Goal: Information Seeking & Learning: Learn about a topic

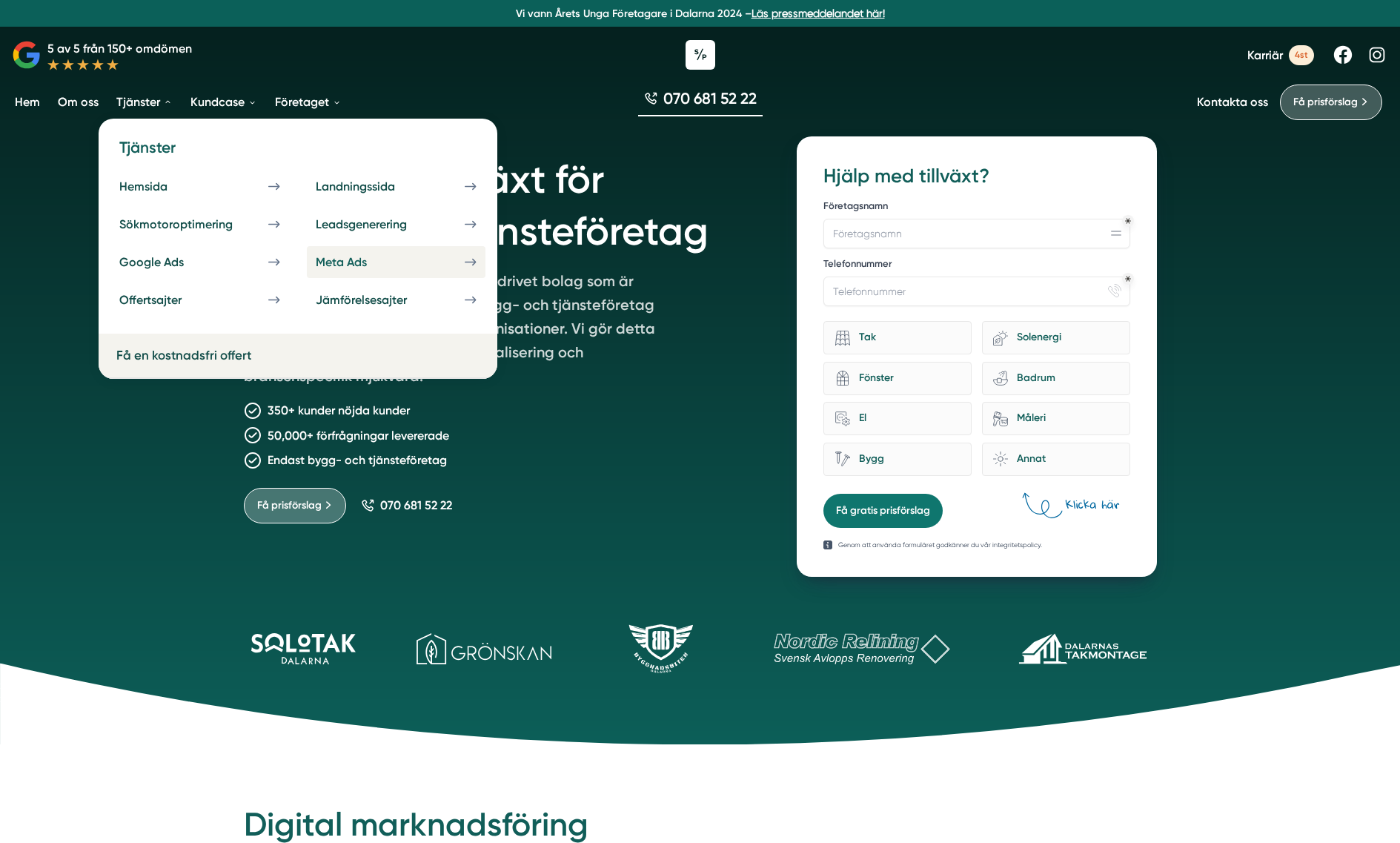
click at [393, 261] on div "Meta Ads" at bounding box center [359, 262] width 86 height 14
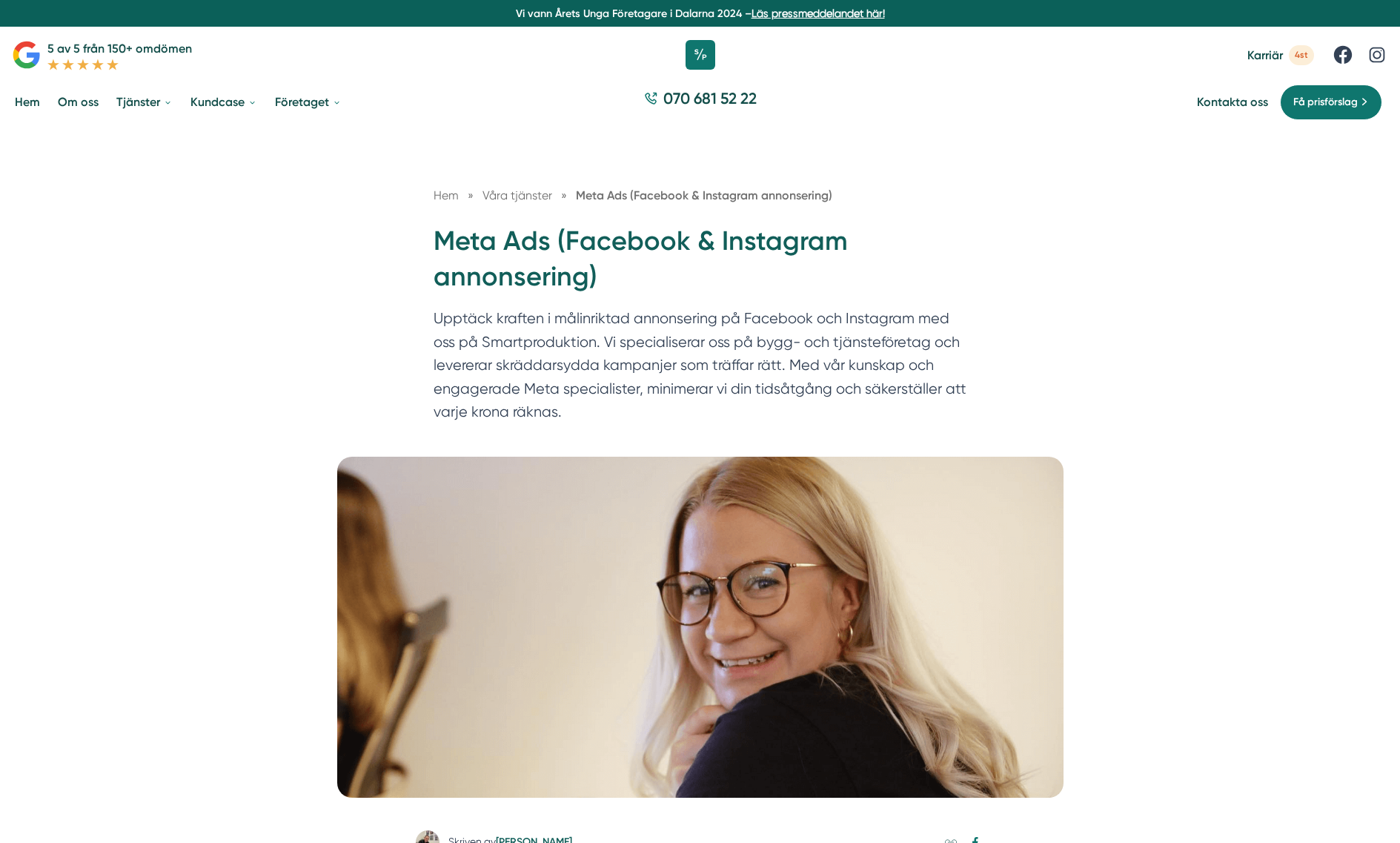
click at [955, 427] on p "Upptäck kraften i målinriktad annonsering på Facebook och Instagram med oss på …" at bounding box center [700, 369] width 534 height 125
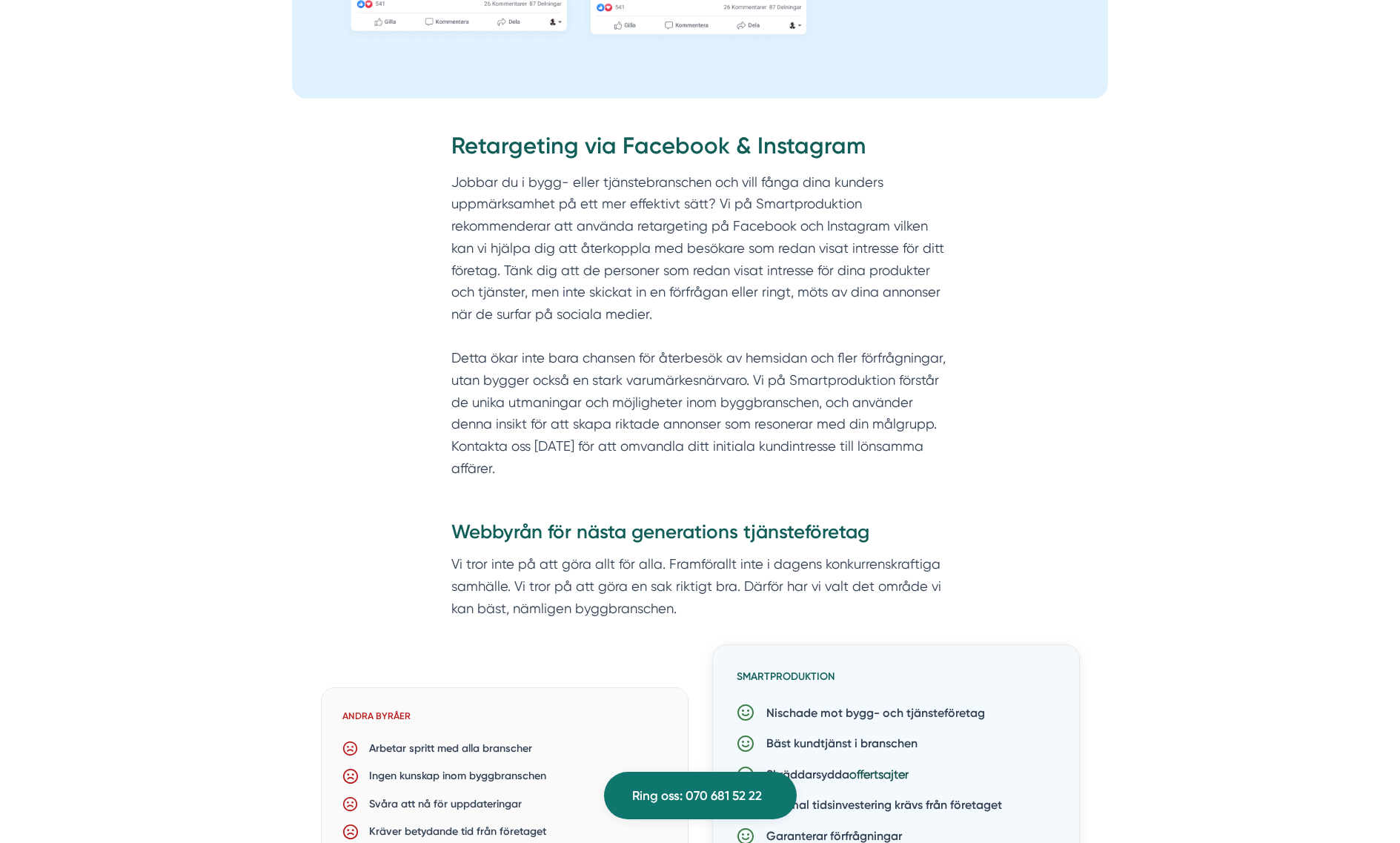
scroll to position [1593, 0]
